Goal: Task Accomplishment & Management: Use online tool/utility

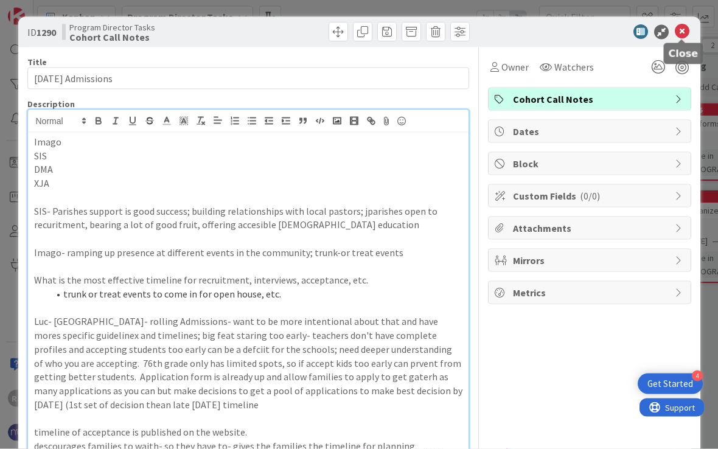
click at [680, 29] on icon at bounding box center [682, 32] width 15 height 15
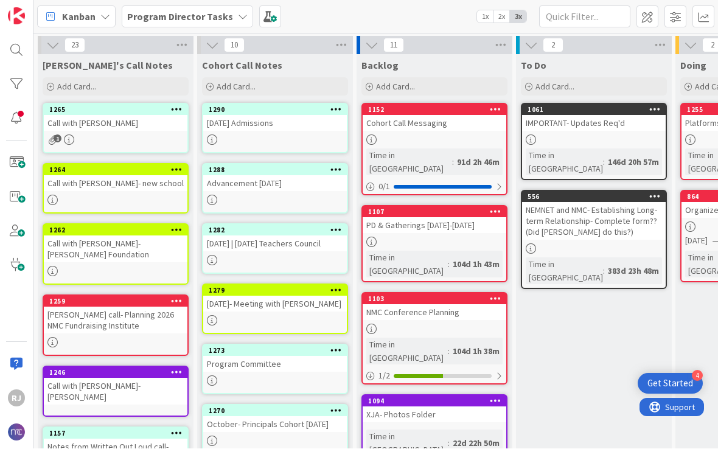
click at [291, 312] on div "1279 [DATE]- Meeting with [PERSON_NAME]" at bounding box center [275, 309] width 146 height 50
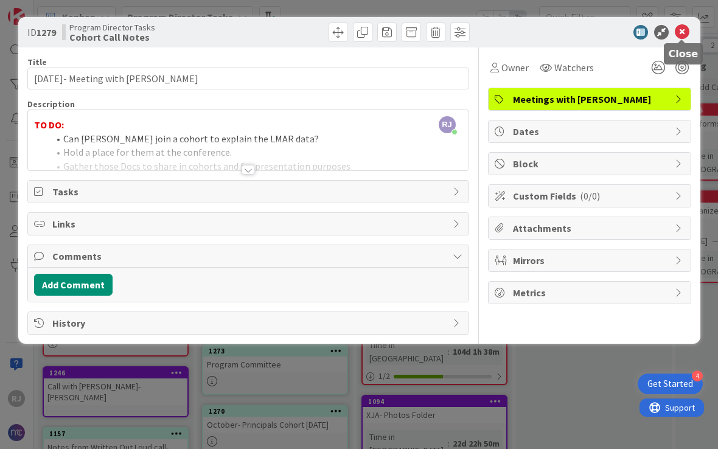
click at [686, 38] on icon at bounding box center [682, 32] width 15 height 15
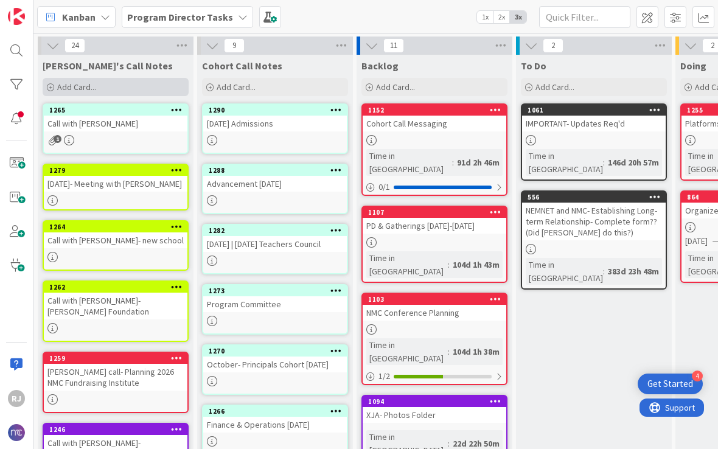
click at [114, 86] on div "Add Card..." at bounding box center [116, 87] width 146 height 18
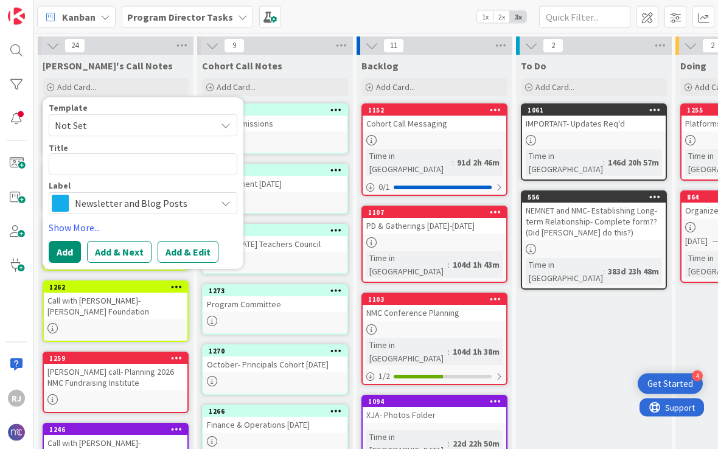
click at [105, 204] on span "Newsletter and Blog Posts" at bounding box center [142, 203] width 135 height 17
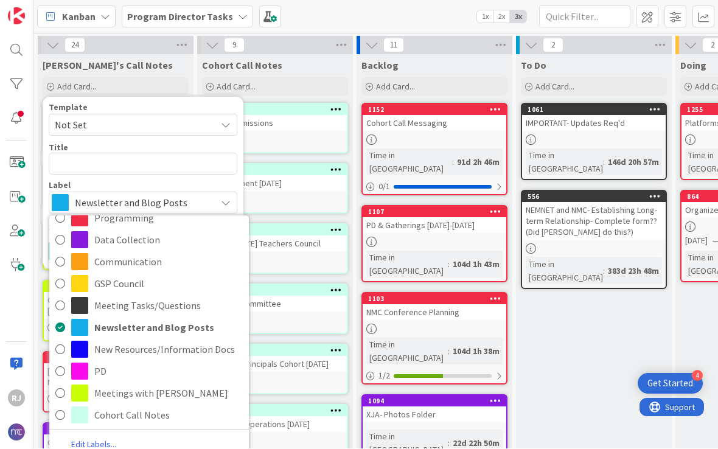
scroll to position [47, 0]
click at [166, 414] on span "Cohort Call Notes" at bounding box center [168, 415] width 148 height 18
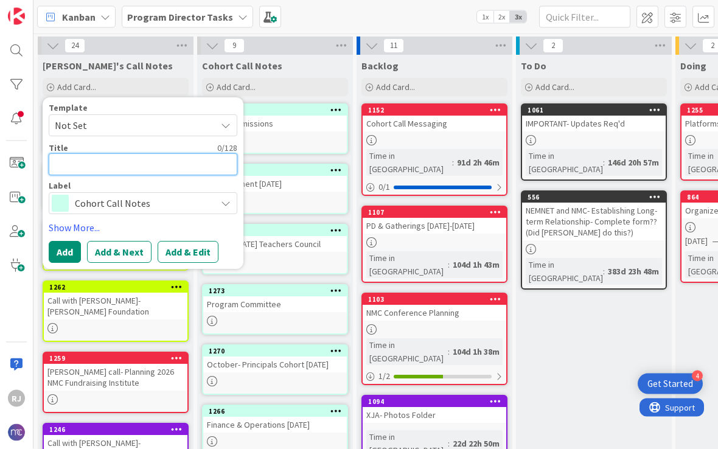
type textarea "."
type textarea "x"
click at [130, 170] on textarea "." at bounding box center [143, 164] width 189 height 22
type textarea "x"
type textarea "N"
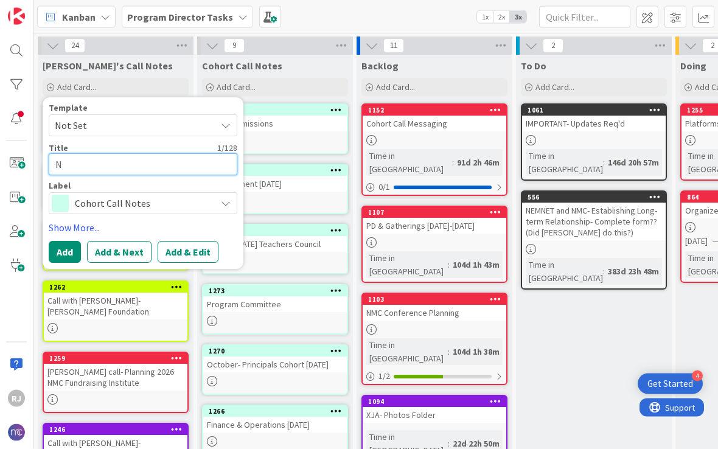
type textarea "x"
type textarea "NM"
type textarea "x"
type textarea "NMC"
type textarea "x"
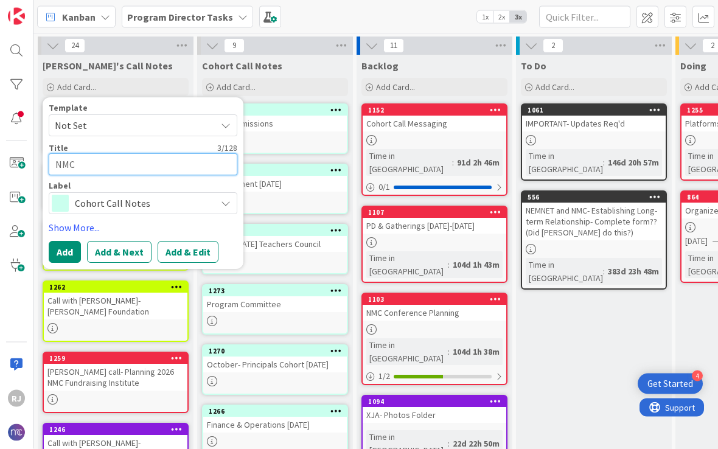
type textarea "NMC"
type textarea "x"
type textarea "NMC B"
type textarea "x"
type textarea "NMC Bo"
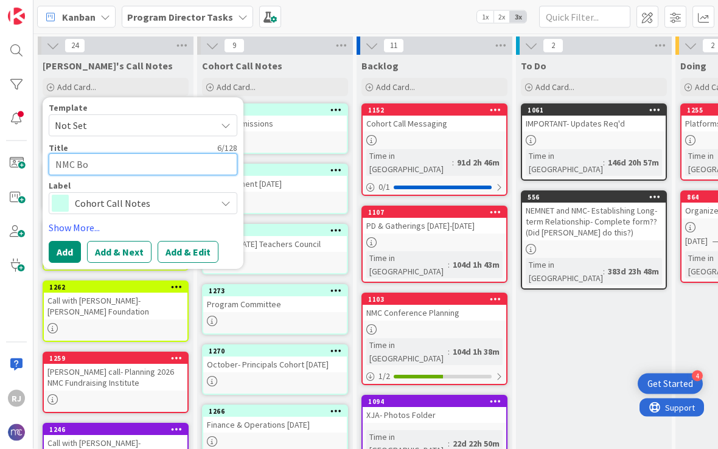
type textarea "x"
type textarea "NMC Boa"
type textarea "x"
type textarea "NMC Boar"
type textarea "x"
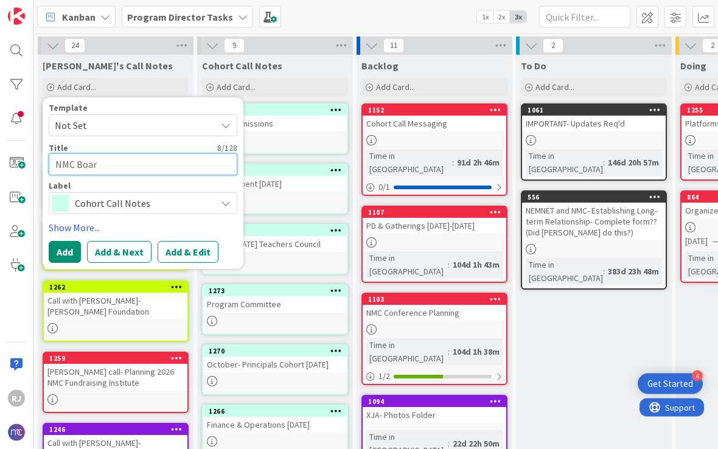
type textarea "NMC Board"
type textarea "x"
type textarea "NMC Board"
type textarea "x"
type textarea "NMC Board M"
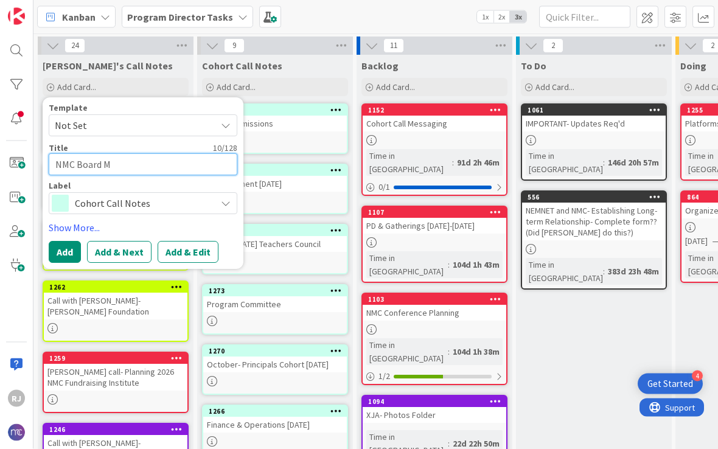
type textarea "x"
type textarea "NMC Board Me"
type textarea "x"
type textarea "NMC Board Mee"
type textarea "x"
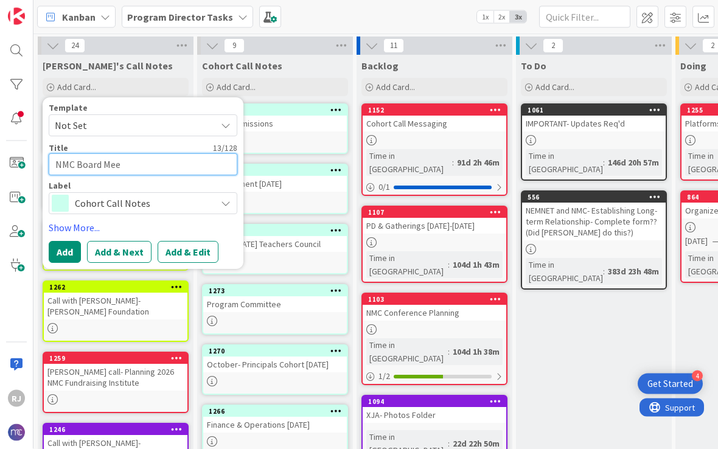
type textarea "NMC Board Meet"
type textarea "x"
type textarea "NMC Board Meeti"
type textarea "x"
type textarea "NMC Board Meetin"
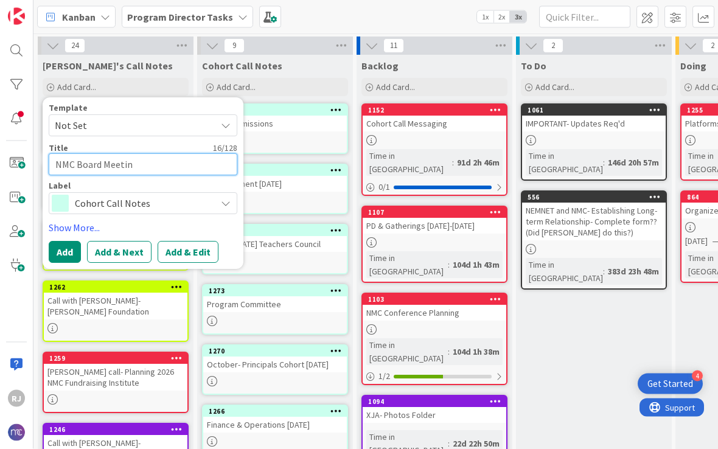
type textarea "x"
type textarea "NMC Board Meeting"
click at [57, 160] on textarea "NMC Board Meeting" at bounding box center [143, 164] width 189 height 22
type textarea "x"
type textarea "-NMC Board Meeting"
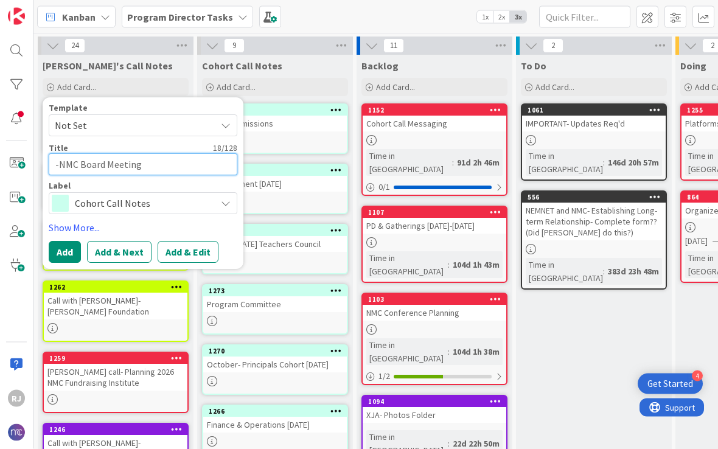
type textarea "x"
type textarea "-ONMC Board Meeting"
type textarea "x"
type textarea "-OcNMC Board Meeting"
type textarea "x"
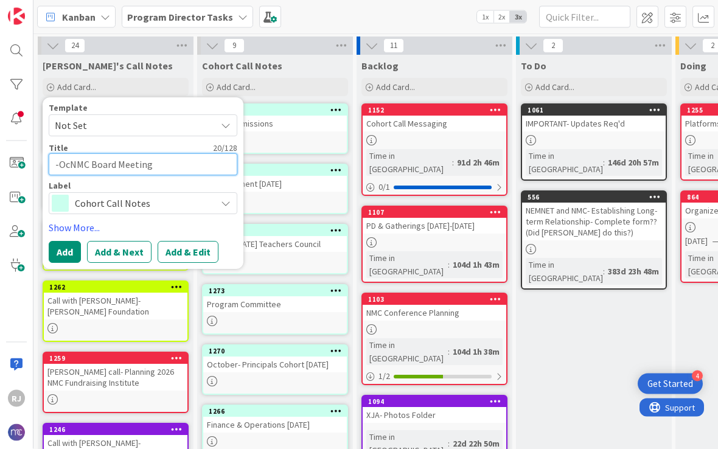
type textarea "-OctNMC Board Meeting"
type textarea "x"
type textarea "-OctoNMC Board Meeting"
type textarea "x"
type textarea "-OctobNMC Board Meeting"
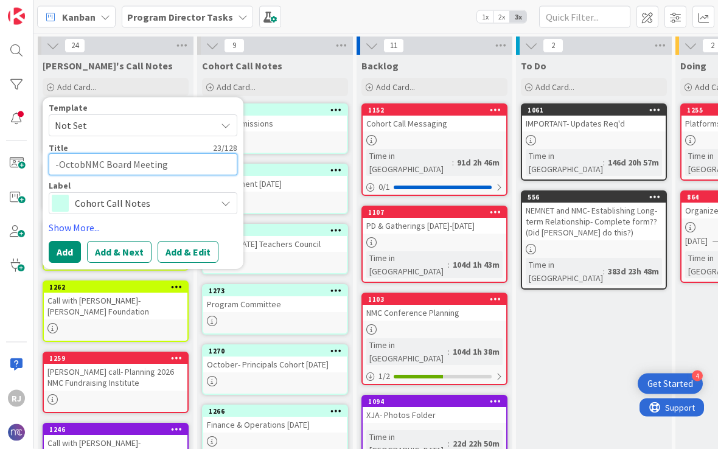
type textarea "x"
type textarea "-OctobeNMC Board Meeting"
type textarea "x"
type textarea "-OctoberNMC Board Meeting"
type textarea "x"
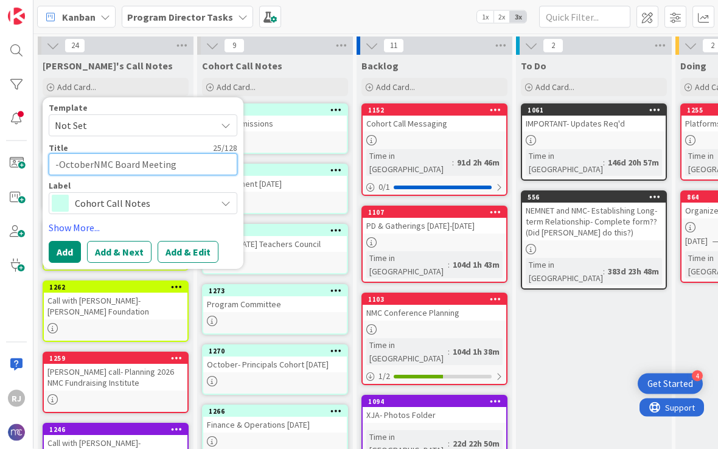
type textarea "-October NMC Board Meeting"
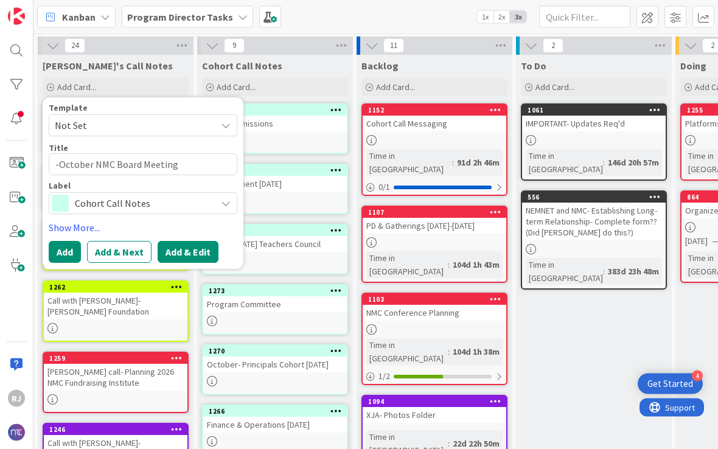
click at [193, 254] on button "Add & Edit" at bounding box center [188, 252] width 61 height 22
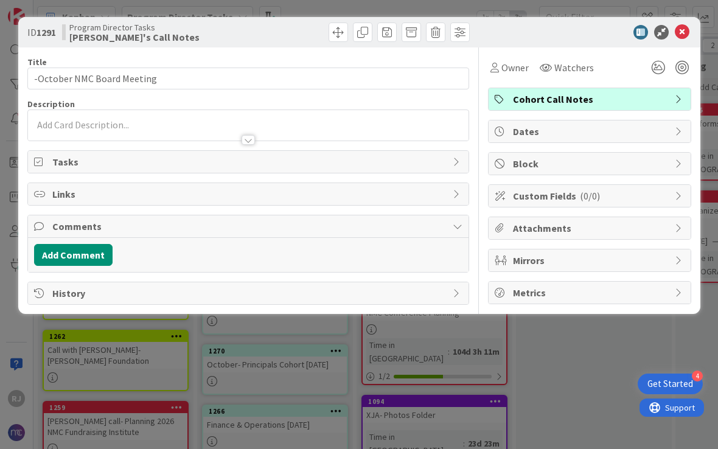
click at [181, 122] on div at bounding box center [248, 125] width 440 height 30
